Goal: Check status: Check status

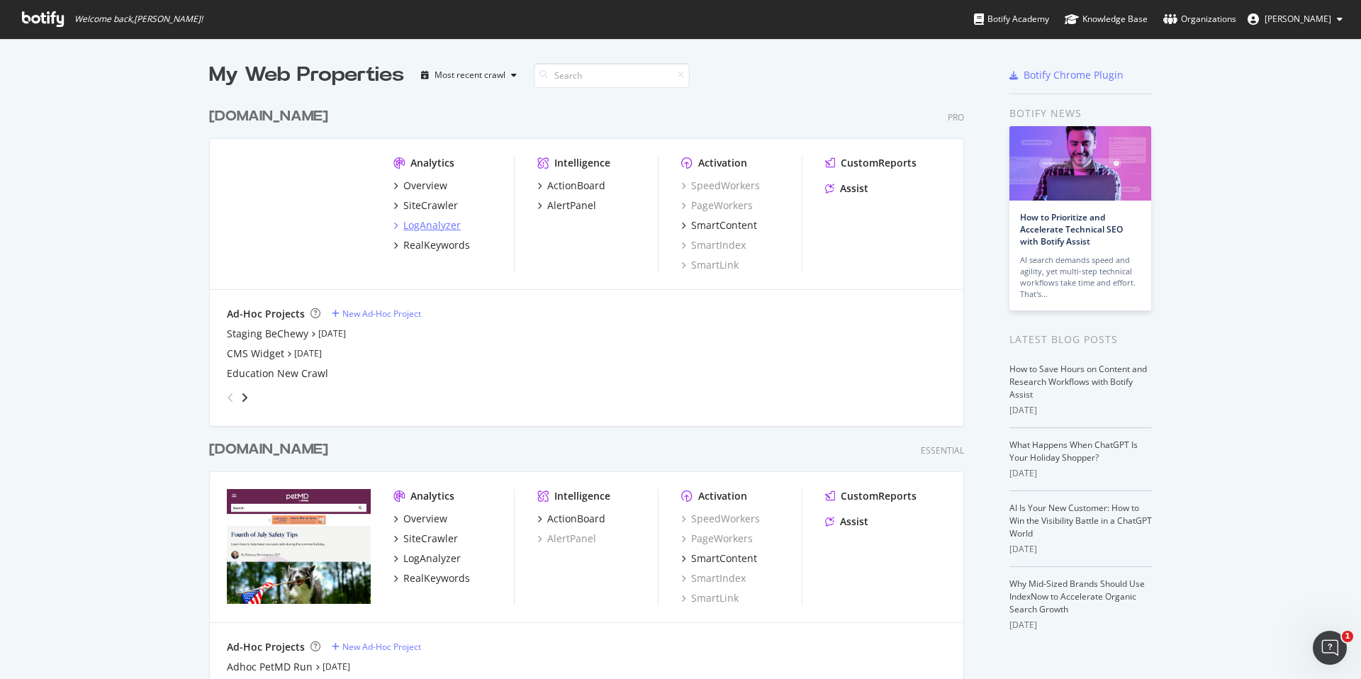
click at [426, 222] on div "LogAnalyzer" at bounding box center [431, 225] width 57 height 14
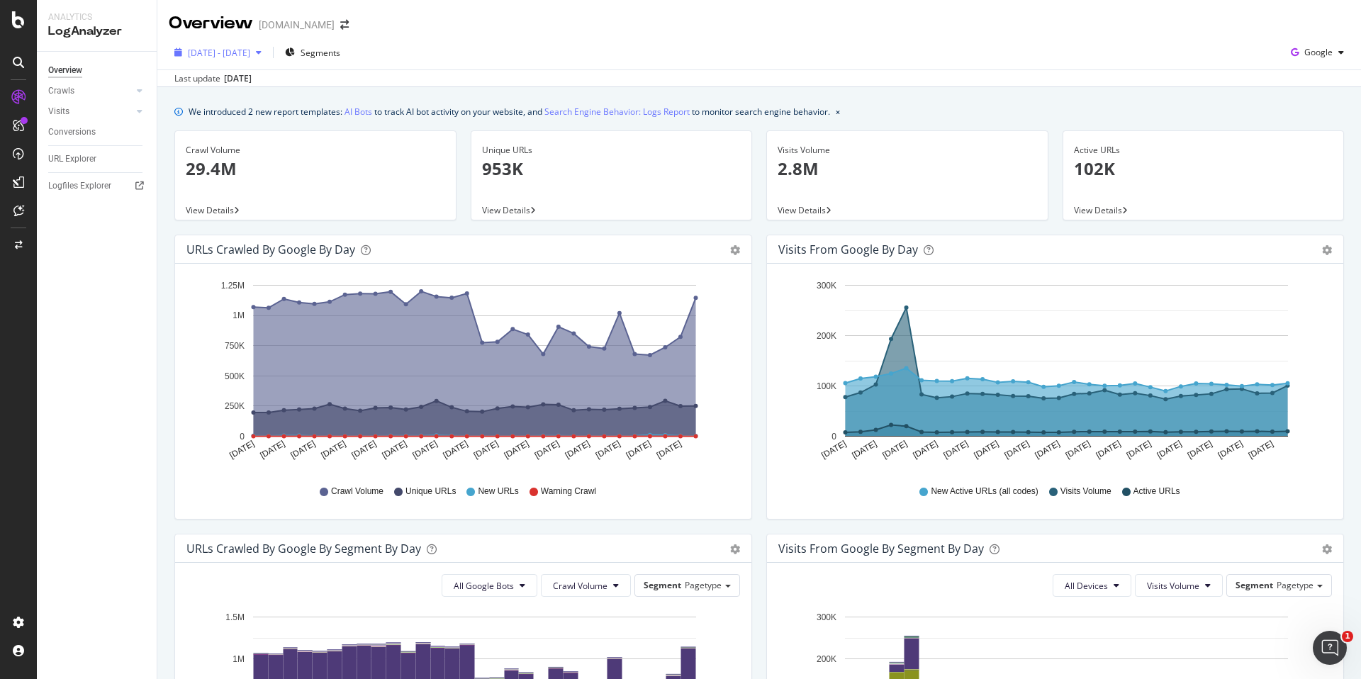
click at [267, 41] on button "[DATE] - [DATE]" at bounding box center [218, 52] width 99 height 23
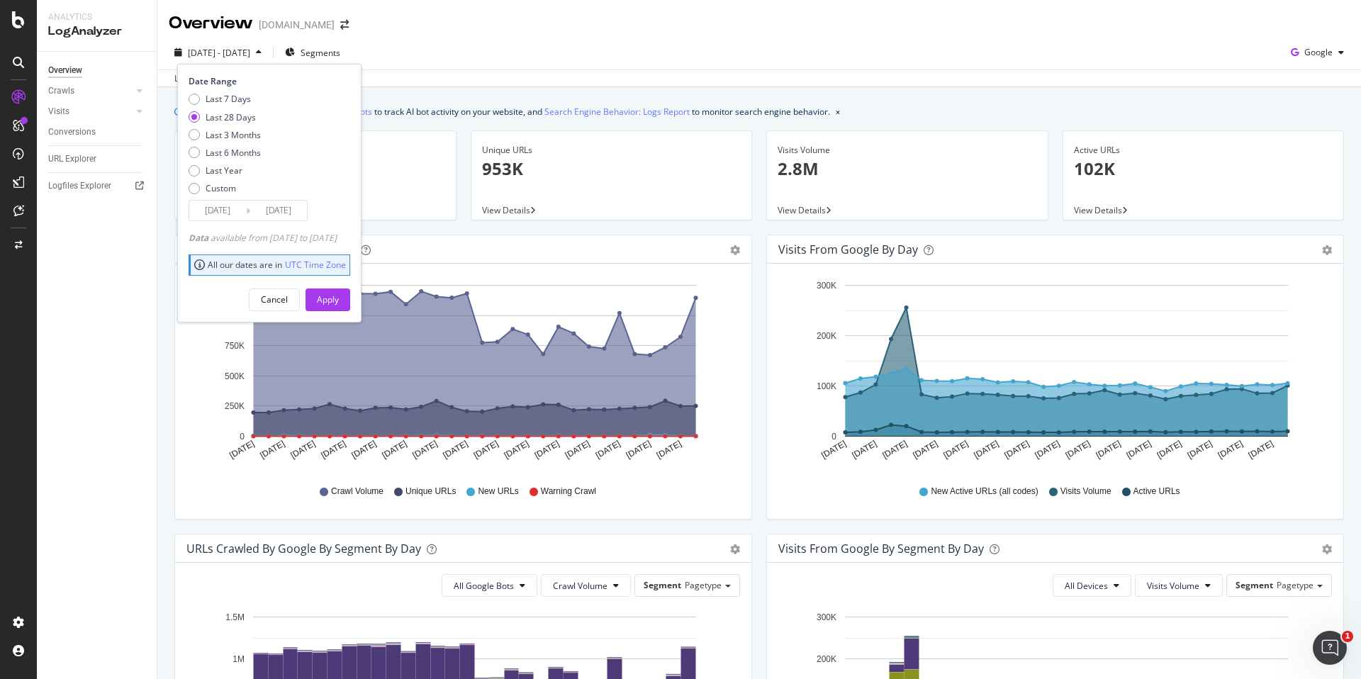
click at [281, 211] on input "[DATE]" at bounding box center [278, 211] width 57 height 20
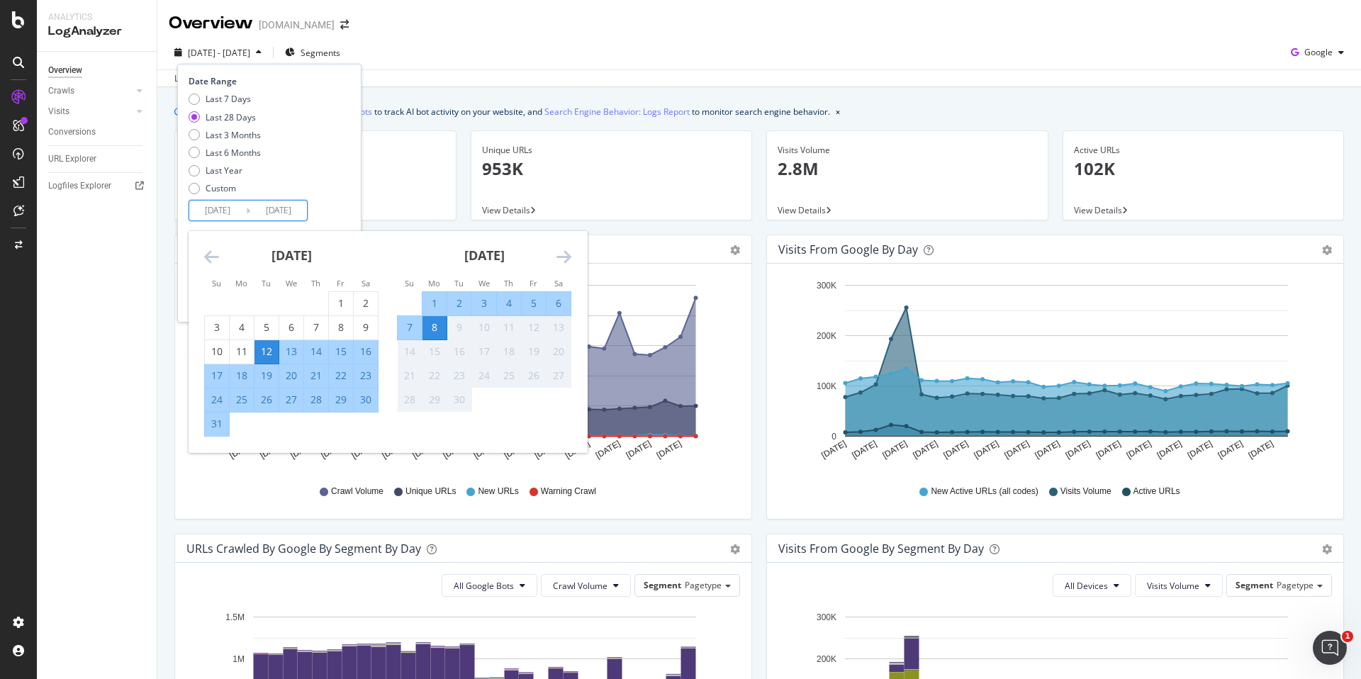
click at [456, 327] on div "9" at bounding box center [459, 327] width 24 height 14
click at [1143, 48] on div "[DATE] - [DATE] Segments Date Range Last 7 Days Last 28 Days Last 3 Months Last…" at bounding box center [759, 55] width 1204 height 28
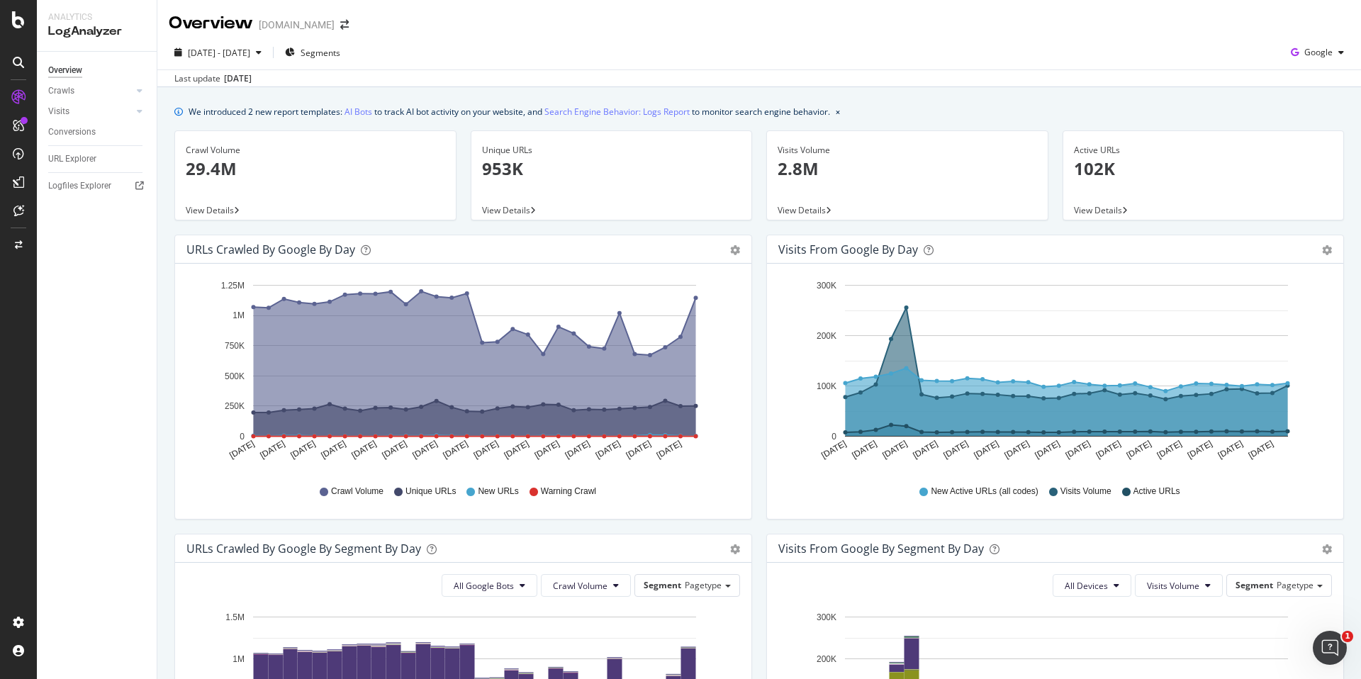
click at [1098, 101] on div "We introduced 2 new report templates: AI Bots to track AI bot activity on your …" at bounding box center [759, 634] width 1204 height 1095
click at [250, 49] on span "[DATE] - [DATE]" at bounding box center [219, 53] width 62 height 12
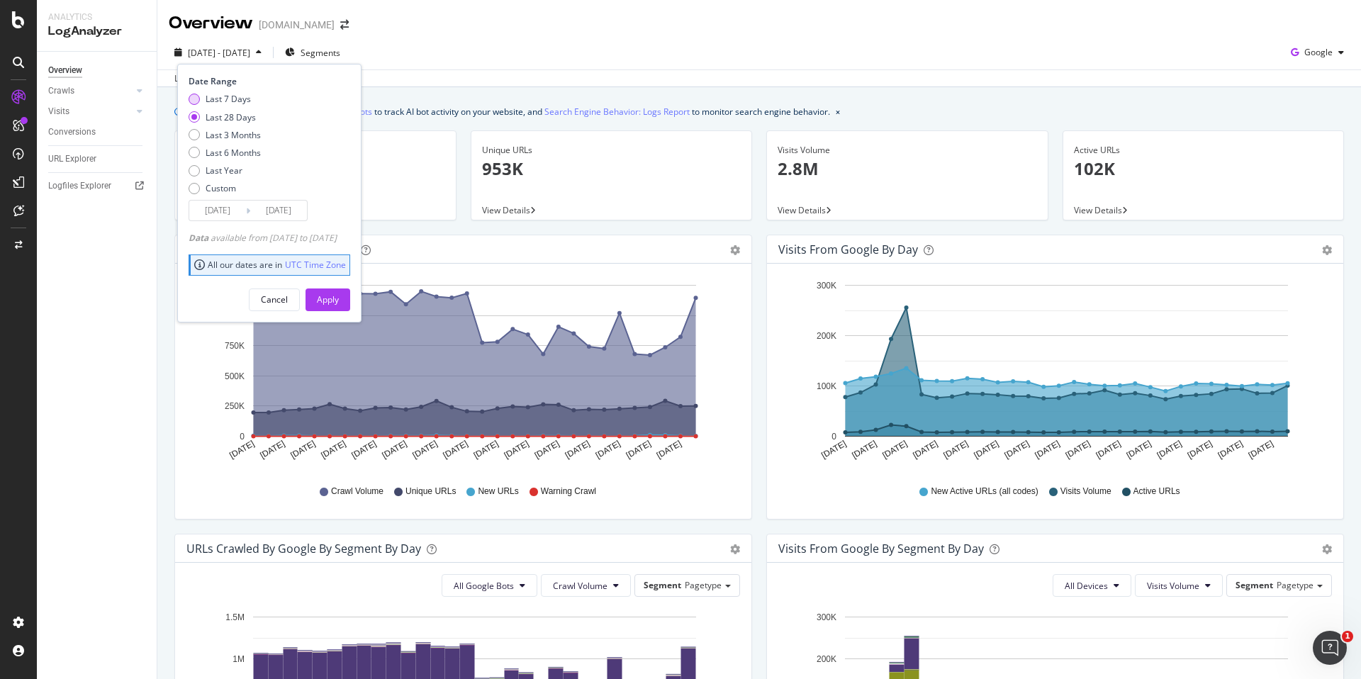
click at [228, 101] on div "Last 7 Days" at bounding box center [228, 99] width 45 height 12
type input "[DATE]"
click at [281, 208] on input "[DATE]" at bounding box center [278, 211] width 57 height 20
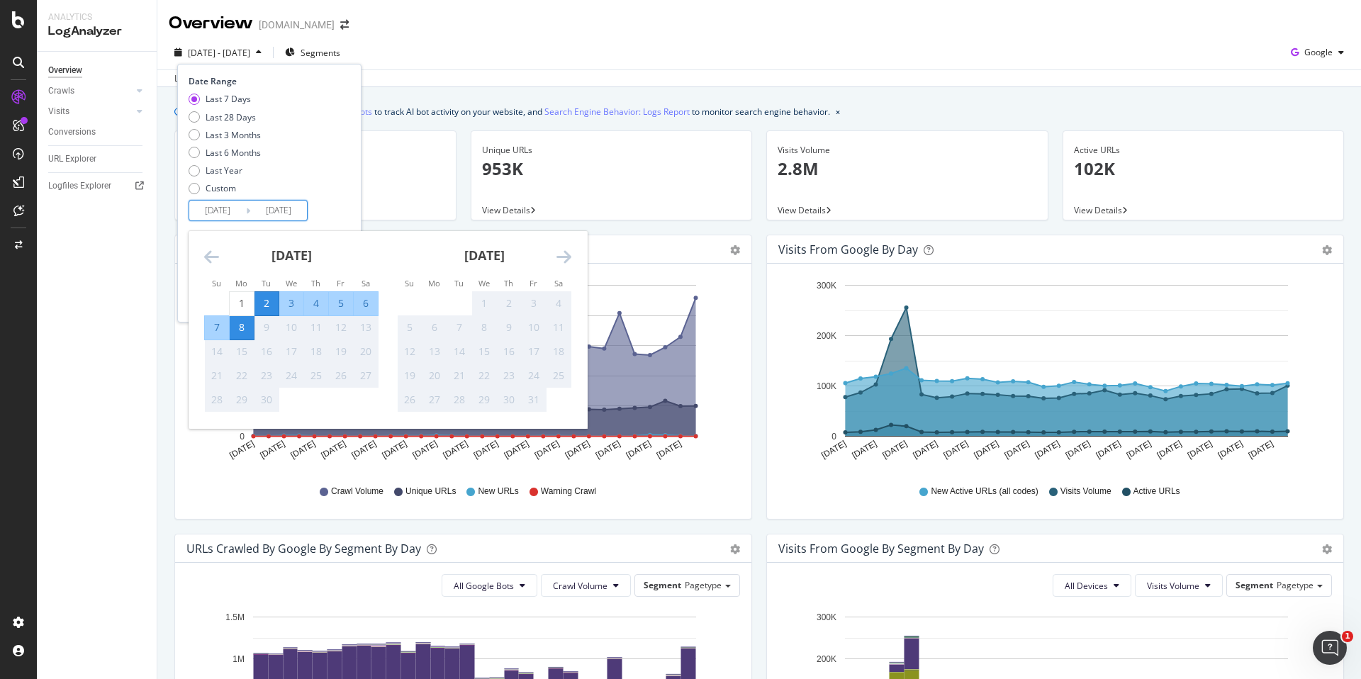
click at [347, 143] on div "Last 7 Days Last 28 Days Last 3 Months Last 6 Months Last Year Custom" at bounding box center [268, 146] width 158 height 107
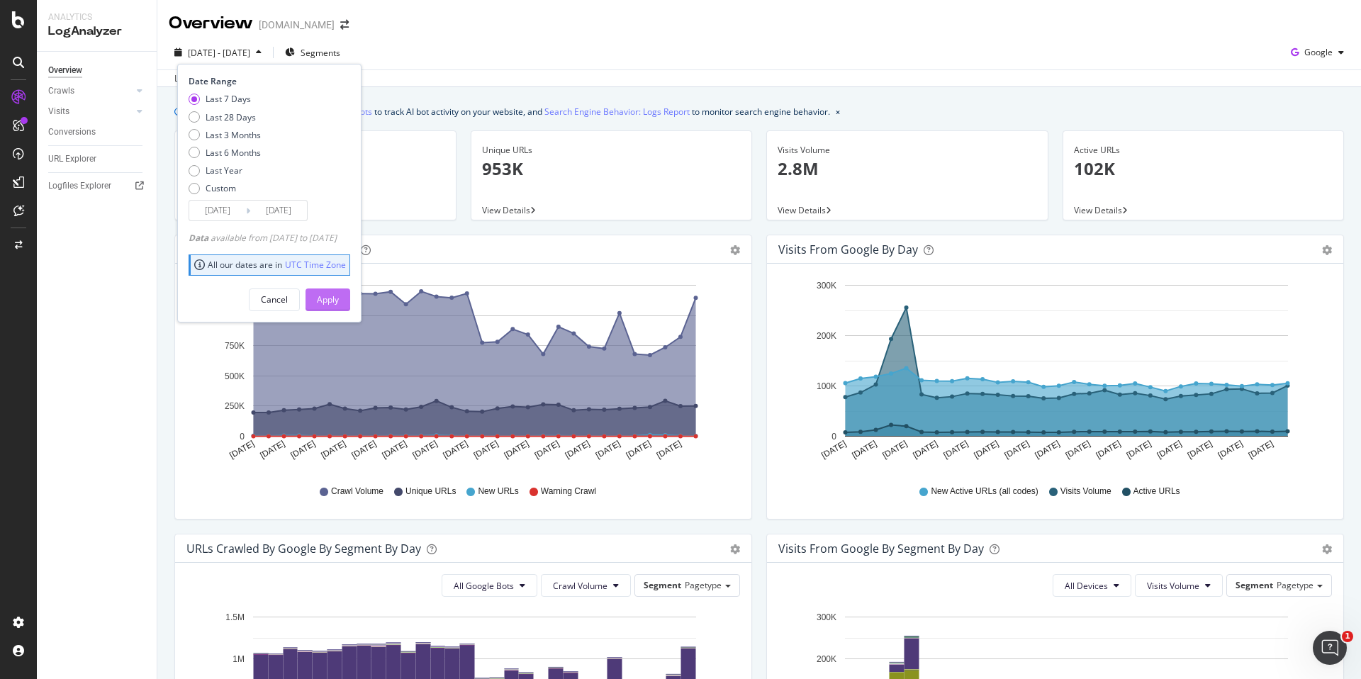
click at [339, 304] on div "Apply" at bounding box center [328, 300] width 22 height 12
